Goal: Transaction & Acquisition: Purchase product/service

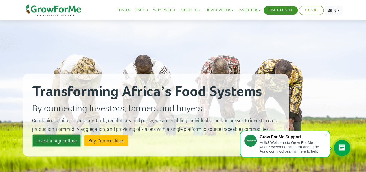
click at [64, 141] on link "Invest in Agriculture" at bounding box center [57, 140] width 48 height 11
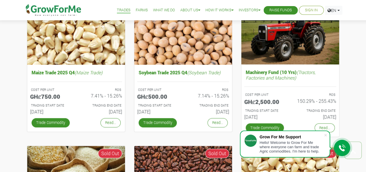
scroll to position [231, 0]
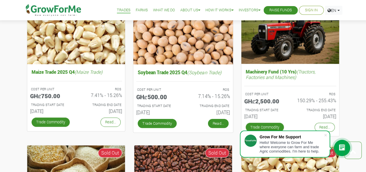
click at [215, 122] on link "Read..." at bounding box center [218, 122] width 21 height 9
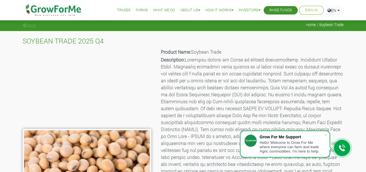
drag, startPoint x: 368, startPoint y: 46, endPoint x: 352, endPoint y: 21, distance: 29.6
click at [157, 10] on link "What We Do" at bounding box center [164, 10] width 22 height 6
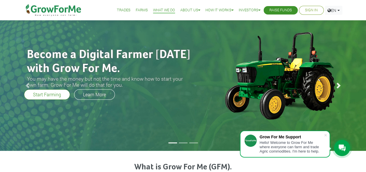
click at [338, 83] on span at bounding box center [338, 85] width 6 height 6
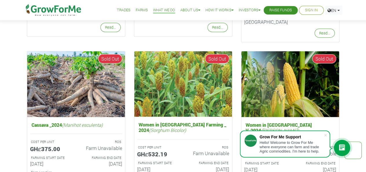
scroll to position [688, 0]
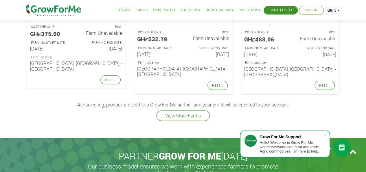
drag, startPoint x: 367, startPoint y: 50, endPoint x: 368, endPoint y: 126, distance: 75.8
